Goal: Information Seeking & Learning: Learn about a topic

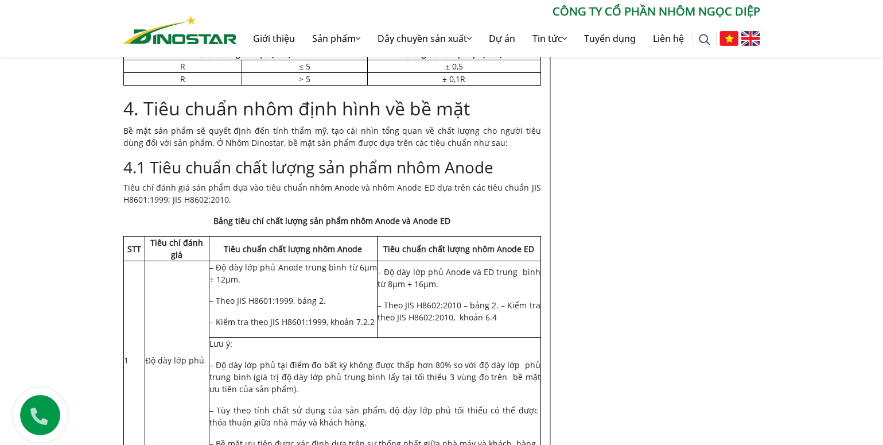
scroll to position [4554, 0]
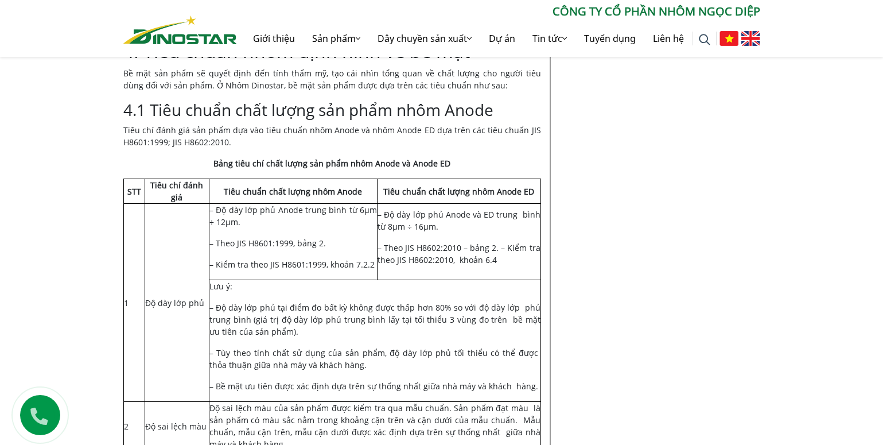
click at [359, 280] on td "Lưu ý: – Độ dày lớp phủ tại điểm đo bất kỳ không được thấp hơn 80% so với độ dà…" at bounding box center [375, 341] width 332 height 122
drag, startPoint x: 543, startPoint y: 249, endPoint x: 555, endPoint y: 250, distance: 12.1
click at [381, 280] on td "Lưu ý: – Độ dày lớp phủ tại điểm đo bất kỳ không được thấp hơn 80% so với độ dà…" at bounding box center [375, 341] width 332 height 122
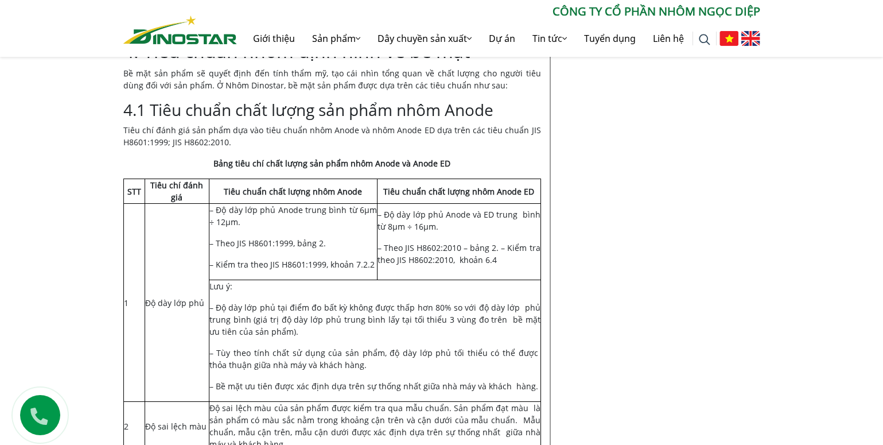
drag, startPoint x: 297, startPoint y: 407, endPoint x: 209, endPoint y: 367, distance: 96.5
copy td "Màu sắc trên thanh sản phẩm phải đồng nhất giữa các mặt và kéo dài suốt dọc chi…"
click at [240, 204] on td "– Độ dày lớp phủ Anode trung bình từ 6μm ÷ 12μm. – Theo JIS H8601:1999, bảng 2.…" at bounding box center [293, 242] width 168 height 76
click at [236, 204] on td "– Độ dày lớp phủ Anode trung bình từ 6μm ÷ 12μm. – Theo JIS H8601:1999, bảng 2.…" at bounding box center [293, 242] width 168 height 76
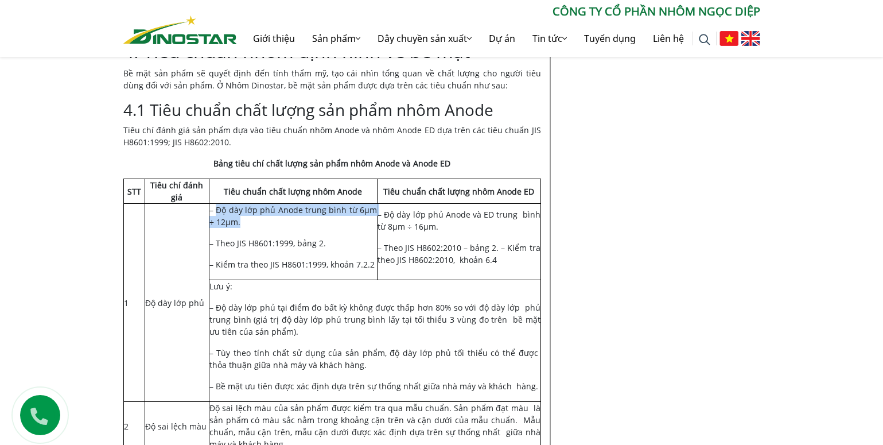
drag, startPoint x: 217, startPoint y: 125, endPoint x: 233, endPoint y: 140, distance: 21.9
click at [233, 204] on td "– Độ dày lớp phủ Anode trung bình từ 6μm ÷ 12μm. – Theo JIS H8601:1999, bảng 2.…" at bounding box center [293, 242] width 168 height 76
copy td "Độ dày lớp phủ Anode trung bình từ 6μm ÷ 12μm."
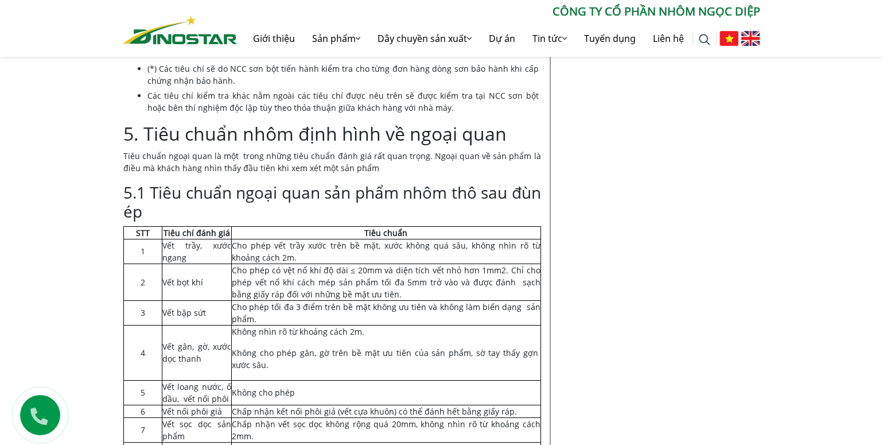
scroll to position [5701, 0]
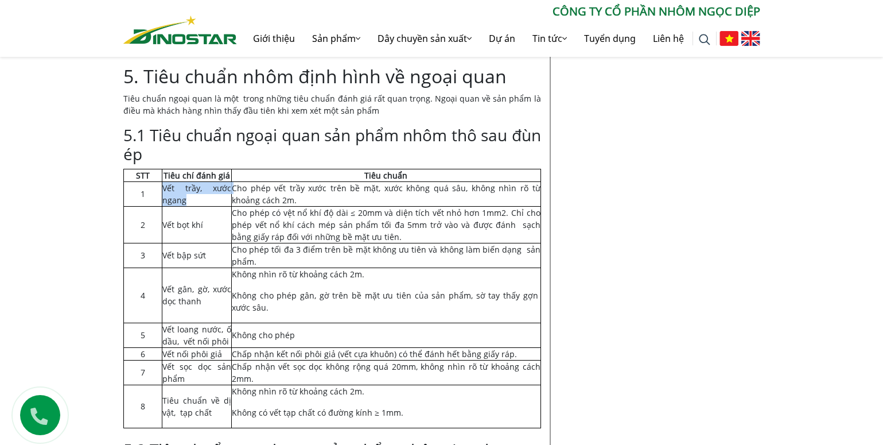
drag, startPoint x: 163, startPoint y: 103, endPoint x: 185, endPoint y: 117, distance: 25.8
click at [185, 181] on td "Vết trầy, xước ngang" at bounding box center [196, 193] width 69 height 25
copy td "Vết trầy, xước ngang"
click at [299, 181] on td "Cho phép vết trầy xước trên bề mặt, xước không quá sâu, không nhìn rõ từ khoảng…" at bounding box center [386, 193] width 309 height 25
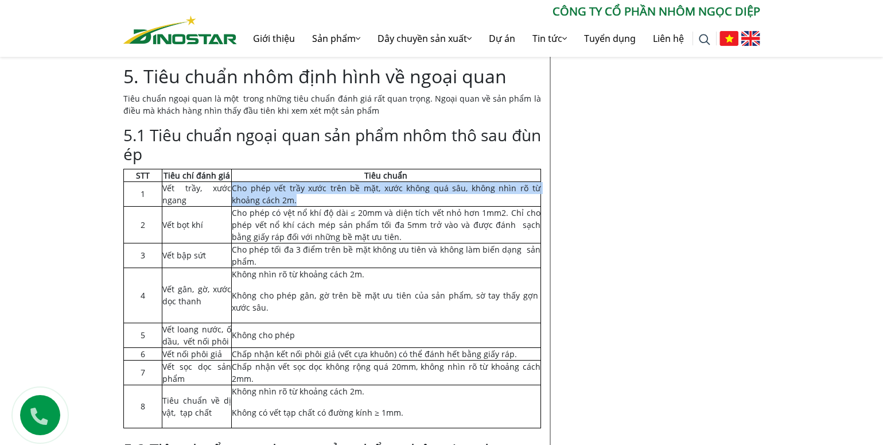
drag, startPoint x: 294, startPoint y: 116, endPoint x: 233, endPoint y: 106, distance: 62.2
click at [233, 181] on td "Cho phép vết trầy xước trên bề mặt, xước không quá sâu, không nhìn rõ từ khoảng…" at bounding box center [386, 193] width 309 height 25
copy td "Cho phép vết trầy xước trên bề mặt, xước không quá sâu, không nhìn rõ từ khoảng…"
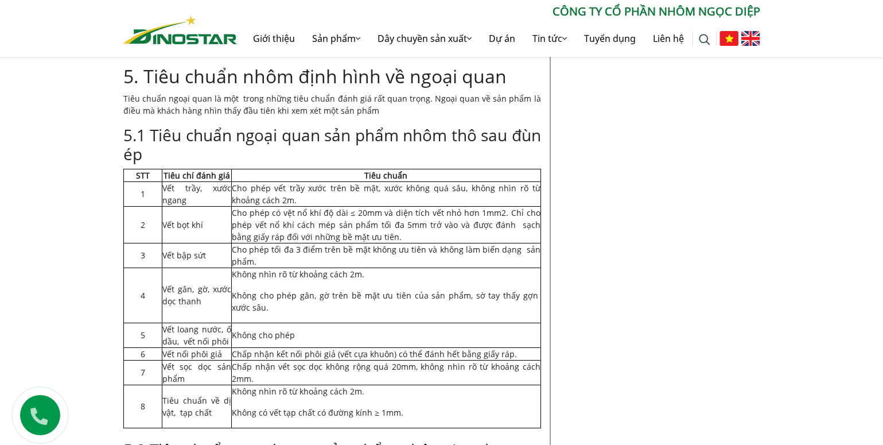
click at [203, 206] on td "Vết bọt khí" at bounding box center [196, 224] width 69 height 37
drag, startPoint x: 201, startPoint y: 141, endPoint x: 160, endPoint y: 137, distance: 42.0
click at [160, 206] on tr "2 Vết bọt khí Cho phép có vệt nổ khí độ dài ≤ 20mm và diện tích vết nhỏ hơn 1mm…" at bounding box center [331, 224] width 417 height 37
copy tr "Vết bọt khí"
click at [215, 206] on td "Vết bọt khí" at bounding box center [196, 224] width 69 height 37
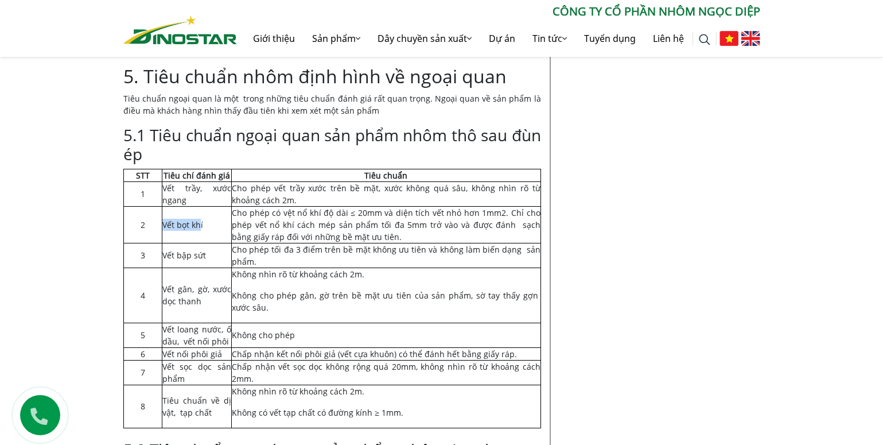
drag, startPoint x: 201, startPoint y: 138, endPoint x: 162, endPoint y: 137, distance: 38.5
click at [162, 206] on td "Vết bọt khí" at bounding box center [196, 224] width 69 height 37
copy td "Vết bọt kh"
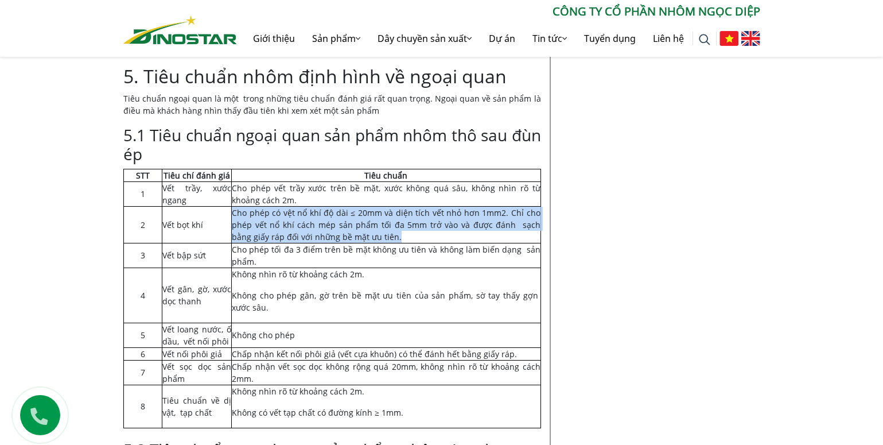
drag, startPoint x: 374, startPoint y: 153, endPoint x: 234, endPoint y: 132, distance: 141.0
click at [234, 206] on td "Cho phép có vệt nổ khí độ dài ≤ 20mm và diện tích vết nhỏ hơn 1mm2. Chỉ cho phé…" at bounding box center [386, 224] width 309 height 37
copy td "Cho phép có vệt nổ khí độ dài ≤ 20mm và diện tích vết nhỏ hơn 1mm2. Chỉ cho phé…"
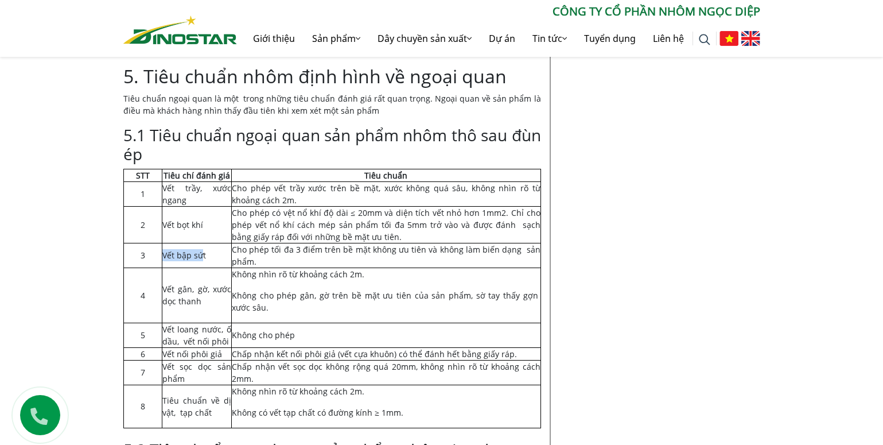
drag, startPoint x: 203, startPoint y: 172, endPoint x: 164, endPoint y: 173, distance: 38.5
click at [164, 243] on td "Vết bập sứt" at bounding box center [196, 255] width 69 height 25
copy td "Vết bập sứ"
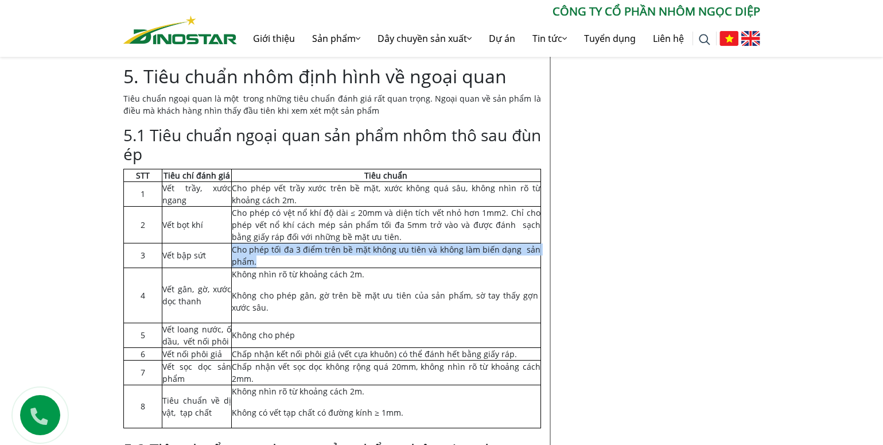
drag, startPoint x: 255, startPoint y: 178, endPoint x: 219, endPoint y: 172, distance: 36.6
click at [219, 243] on tr "3 Vết bập sứt Cho phép tối đa 3 điểm trên bề mặt không ưu tiên và không làm biế…" at bounding box center [331, 255] width 417 height 25
copy tr "Vết bập sứt Cho phép tối đa 3 điểm trên bề mặt không ưu tiên và không làm biến …"
click at [306, 243] on td "Cho phép tối đa 3 điểm trên bề mặt không ưu tiên và không làm biến dạng sản phẩ…" at bounding box center [386, 255] width 309 height 25
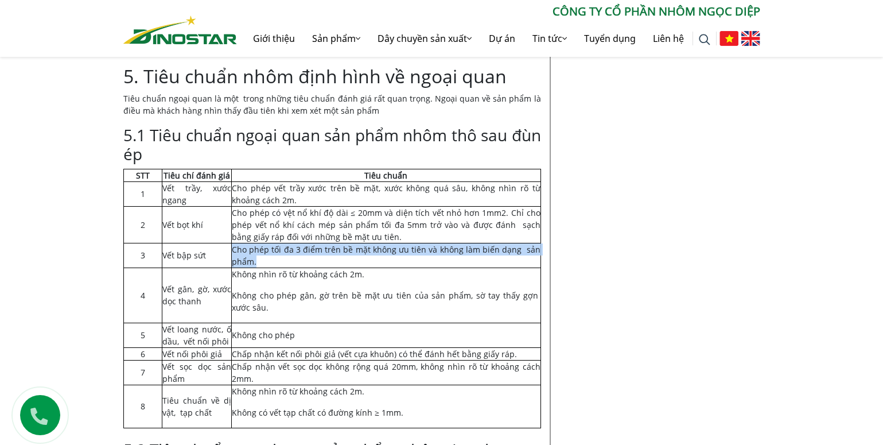
drag, startPoint x: 234, startPoint y: 164, endPoint x: 256, endPoint y: 180, distance: 27.9
click at [256, 243] on td "Cho phép tối đa 3 điểm trên bề mặt không ưu tiên và không làm biến dạng sản phẩ…" at bounding box center [386, 255] width 309 height 25
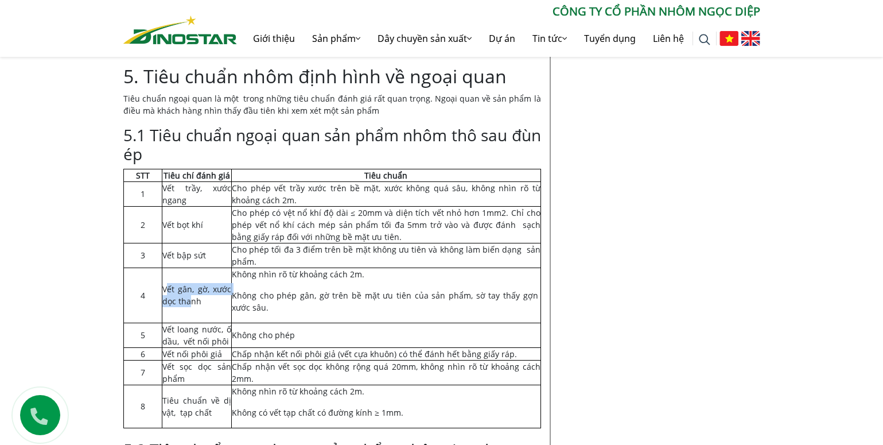
click at [190, 267] on td "Vết gân, gờ, xước dọc thanh" at bounding box center [196, 294] width 69 height 55
drag, startPoint x: 164, startPoint y: 203, endPoint x: 204, endPoint y: 225, distance: 46.5
click at [204, 267] on td "Vết gân, gờ, xước dọc thanh" at bounding box center [196, 294] width 69 height 55
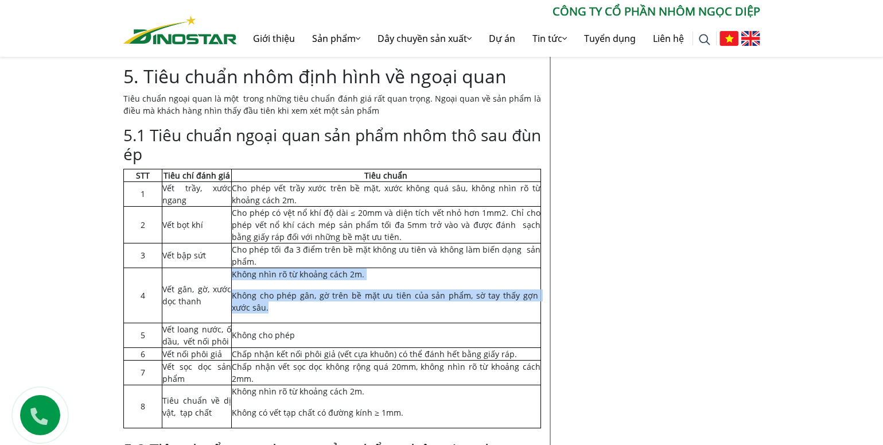
drag, startPoint x: 234, startPoint y: 189, endPoint x: 264, endPoint y: 218, distance: 41.8
click at [264, 267] on td "Không nhìn rõ từ khoảng cách 2m. Không cho phép gân, gờ trên bề mặt ưu tiên của…" at bounding box center [386, 294] width 309 height 55
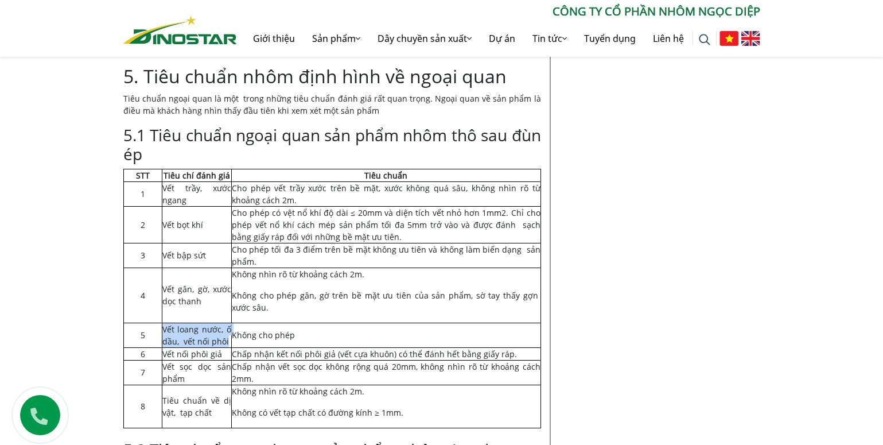
drag, startPoint x: 163, startPoint y: 245, endPoint x: 227, endPoint y: 260, distance: 65.4
click at [227, 322] on td "Vết loang nước, ố dầu, vết nối phôi" at bounding box center [196, 334] width 69 height 25
drag, startPoint x: 165, startPoint y: 270, endPoint x: 208, endPoint y: 270, distance: 42.5
click at [208, 347] on td "Vết nối phôi giả" at bounding box center [196, 353] width 69 height 13
click at [166, 347] on td "Vết nối phôi giả" at bounding box center [196, 353] width 69 height 13
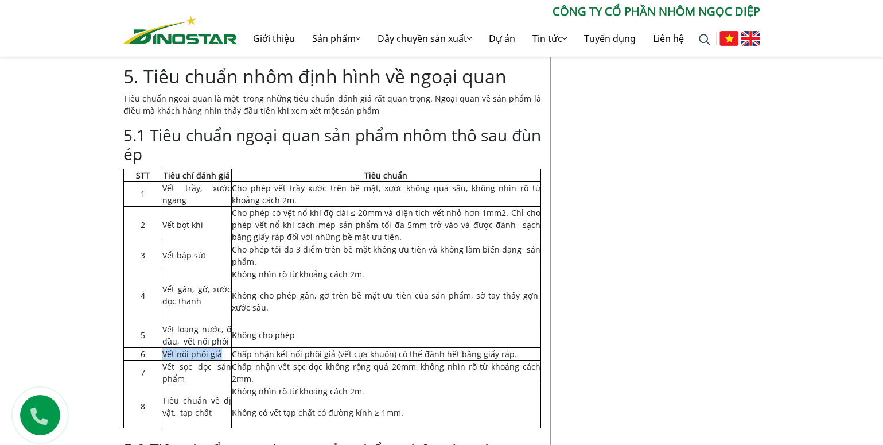
drag, startPoint x: 164, startPoint y: 269, endPoint x: 222, endPoint y: 269, distance: 58.5
click at [222, 347] on td "Vết nối phôi giả" at bounding box center [196, 353] width 69 height 13
click at [233, 347] on td "Chấp nhận kết nối phôi giả (vết cựa khuôn) có thể đánh hết bằng giấy ráp." at bounding box center [386, 353] width 309 height 13
drag, startPoint x: 291, startPoint y: 249, endPoint x: 254, endPoint y: 247, distance: 37.4
click at [254, 322] on td "Không cho phép" at bounding box center [386, 334] width 309 height 25
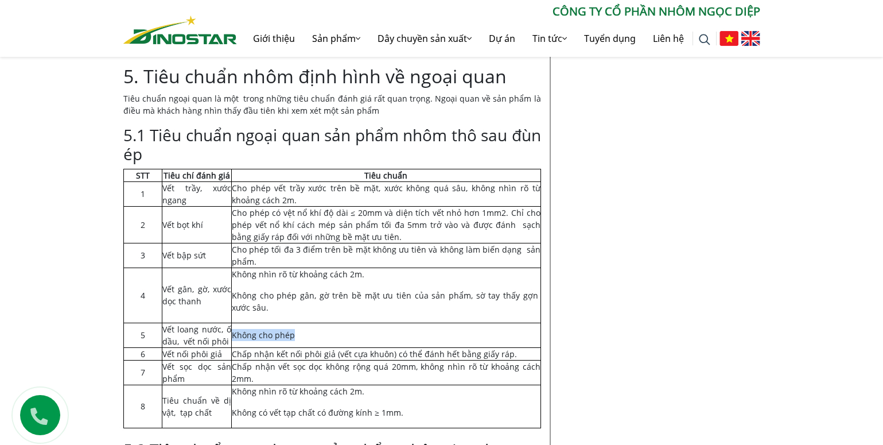
drag, startPoint x: 232, startPoint y: 250, endPoint x: 304, endPoint y: 252, distance: 71.8
click at [304, 322] on td "Không cho phép" at bounding box center [386, 334] width 309 height 25
drag, startPoint x: 164, startPoint y: 281, endPoint x: 186, endPoint y: 296, distance: 26.9
click at [186, 360] on td "Vết sọc dọc sản phẩm" at bounding box center [196, 372] width 69 height 25
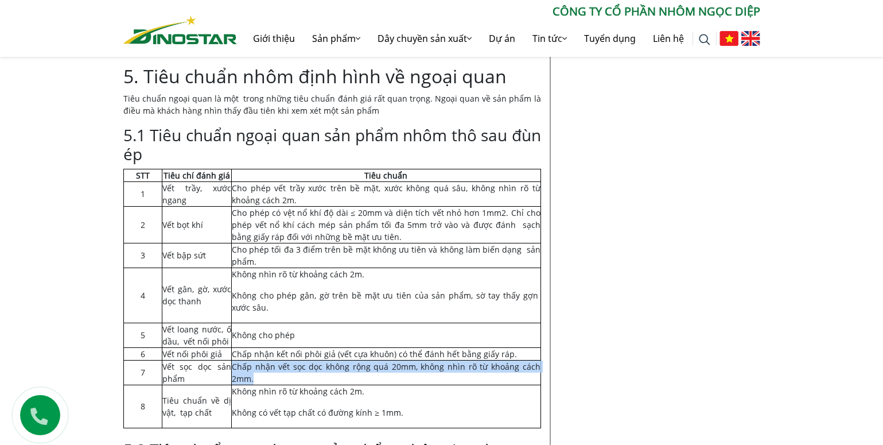
drag, startPoint x: 234, startPoint y: 285, endPoint x: 259, endPoint y: 294, distance: 26.9
click at [259, 360] on td "Chấp nhận vết sọc dọc không rộng quá 20mm, không nhìn rõ từ khoảng cách 2mm." at bounding box center [386, 372] width 309 height 25
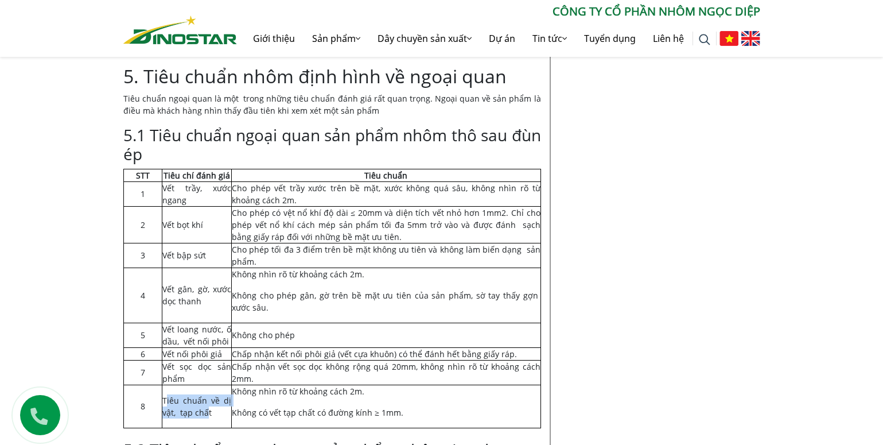
drag, startPoint x: 165, startPoint y: 315, endPoint x: 207, endPoint y: 335, distance: 46.5
click at [207, 384] on td "Tiêu chuẩn về dị vật, tạp chất" at bounding box center [196, 405] width 69 height 43
click at [209, 384] on td "Tiêu chuẩn về dị vật, tạp chất" at bounding box center [196, 405] width 69 height 43
drag, startPoint x: 164, startPoint y: 316, endPoint x: 214, endPoint y: 333, distance: 53.5
click at [214, 384] on td "Tiêu chuẩn về dị vật, tạp chất" at bounding box center [196, 405] width 69 height 43
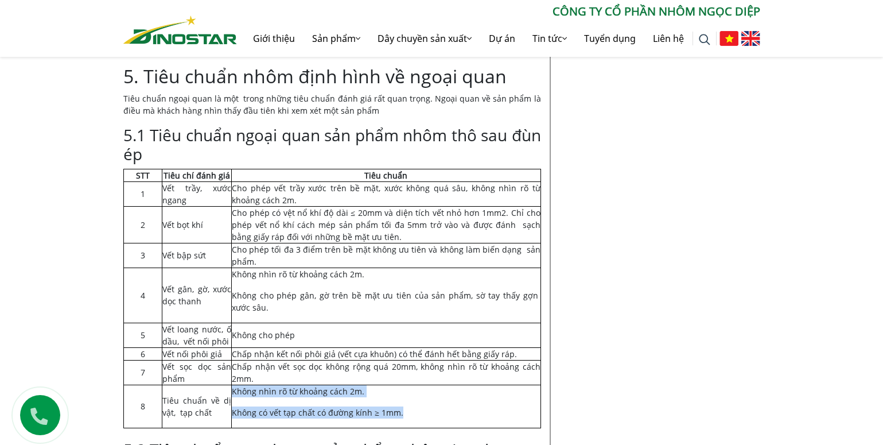
drag, startPoint x: 234, startPoint y: 305, endPoint x: 430, endPoint y: 340, distance: 198.8
click at [430, 384] on td "Không nhìn rõ từ khoảng cách 2m. Không có vết tạp chất có đường kính ≥ 1mm." at bounding box center [386, 405] width 309 height 43
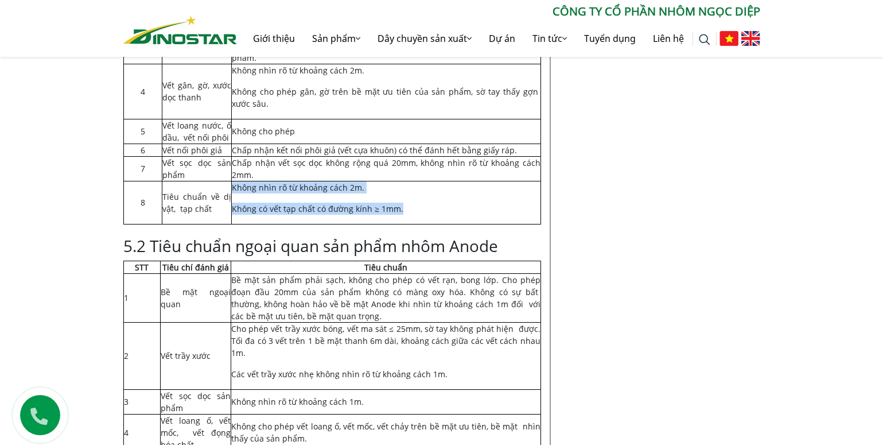
scroll to position [5931, 0]
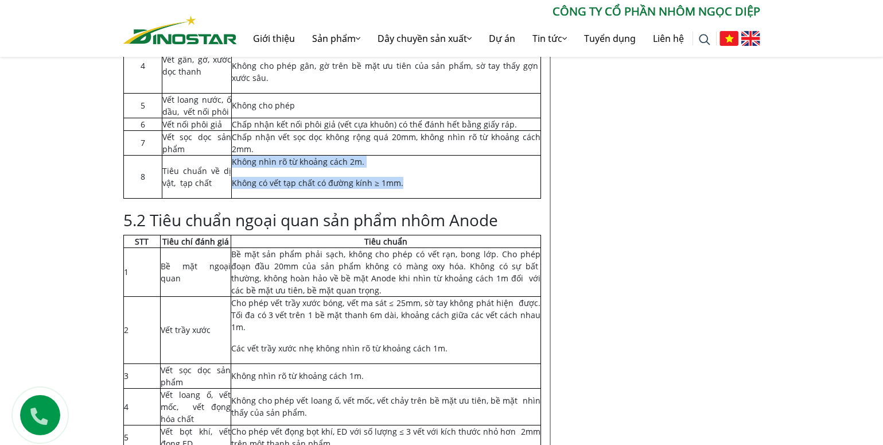
click at [429, 155] on td "Không nhìn rõ từ khoảng cách 2m. Không có vết tạp chất có đường kính ≥ 1mm." at bounding box center [386, 176] width 309 height 43
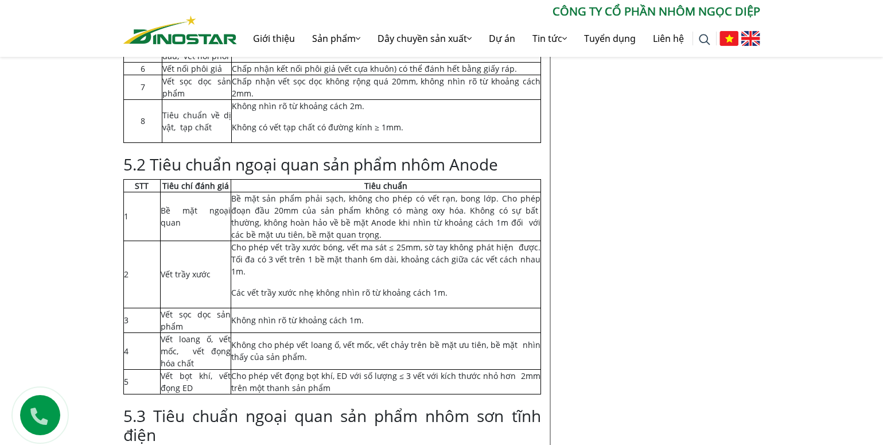
scroll to position [5967, 0]
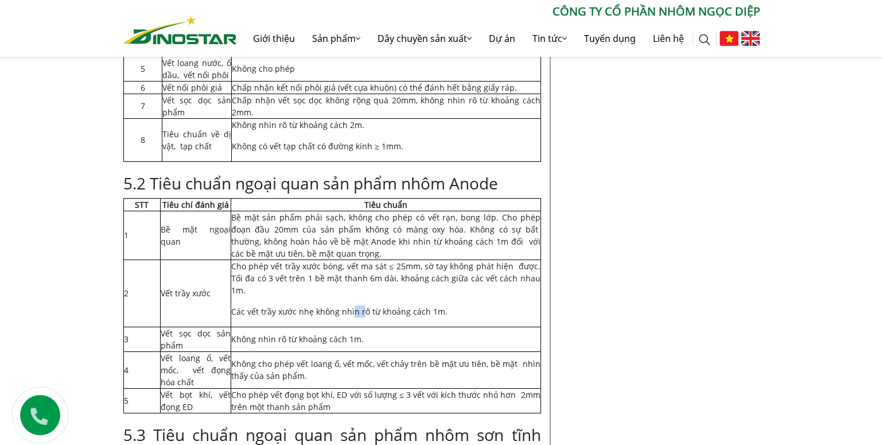
drag, startPoint x: 350, startPoint y: 229, endPoint x: 361, endPoint y: 232, distance: 11.4
click at [361, 305] on p "Các vết trầy xước nhẹ không nhìn rõ từ khoảng cách 1m." at bounding box center [385, 311] width 309 height 12
